Goal: Transaction & Acquisition: Purchase product/service

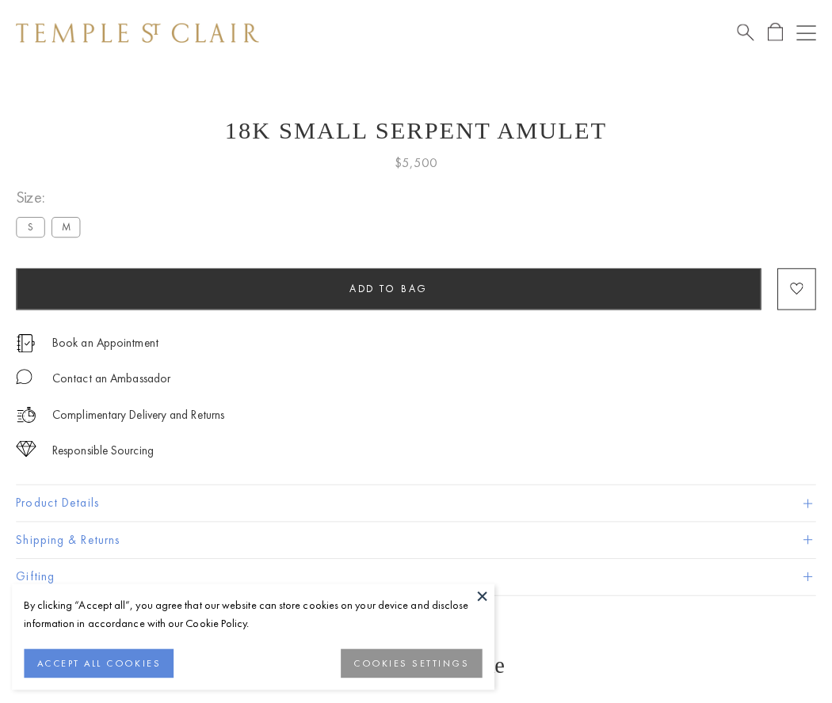
scroll to position [63, 0]
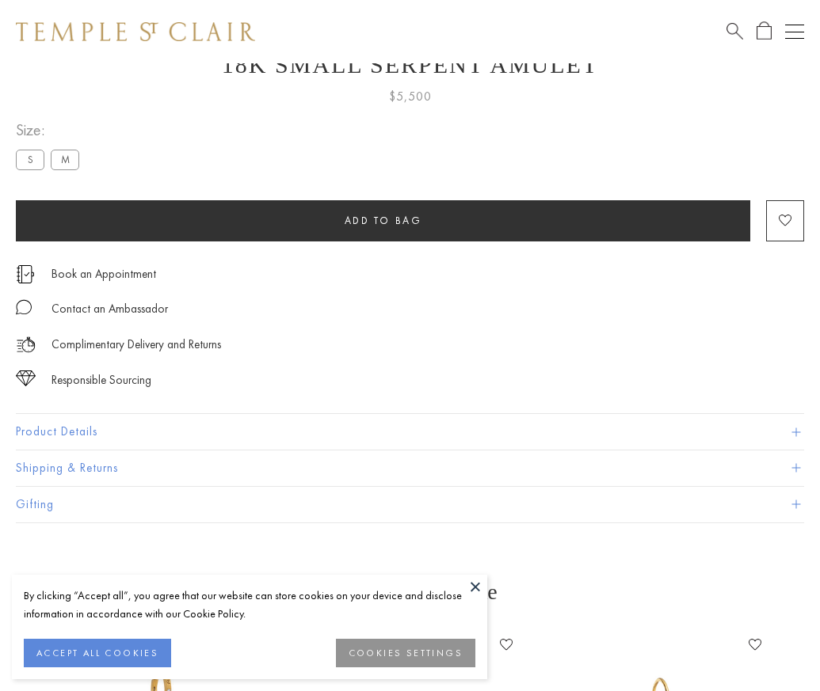
click at [383, 220] on span "Add to bag" at bounding box center [384, 220] width 78 height 13
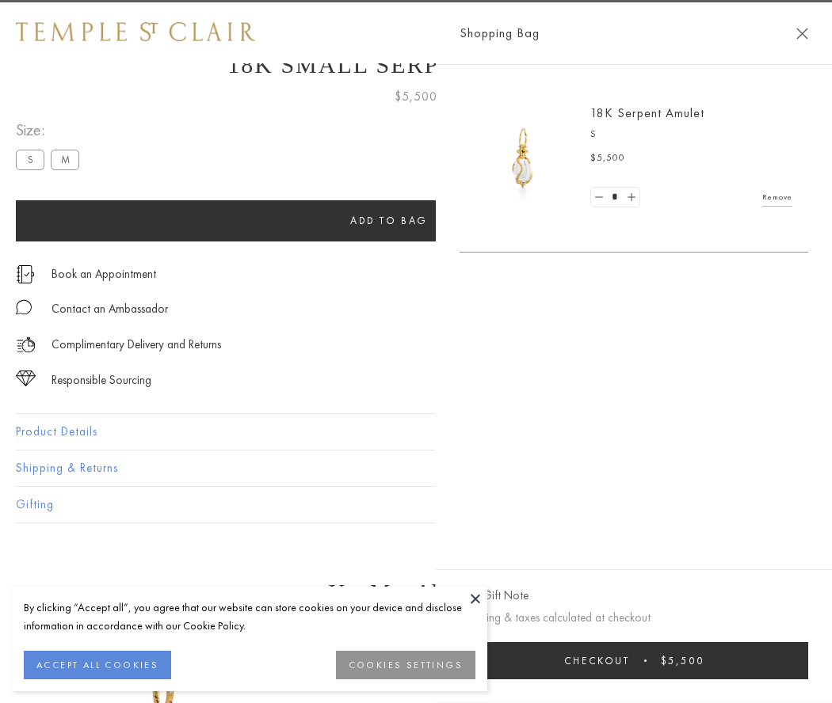
click at [684, 661] on button "Checkout $5,500" at bounding box center [633, 660] width 349 height 37
